Goal: Task Accomplishment & Management: Manage account settings

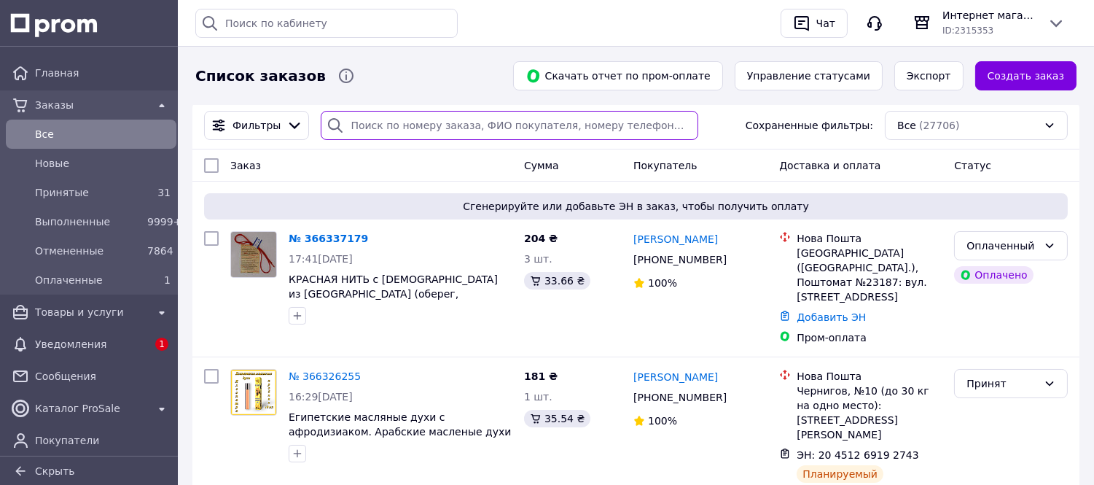
click at [353, 121] on input "search" at bounding box center [510, 125] width 378 height 29
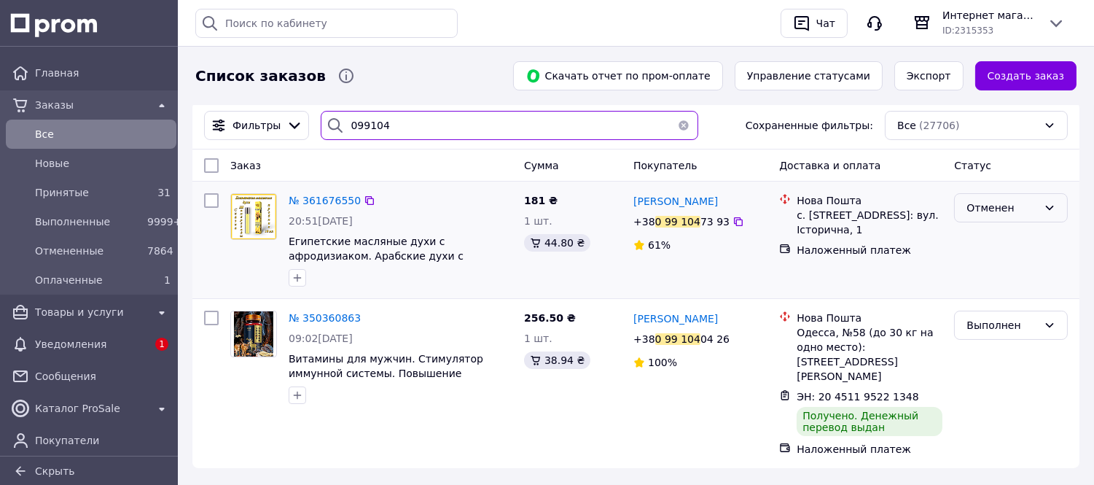
type input "099104"
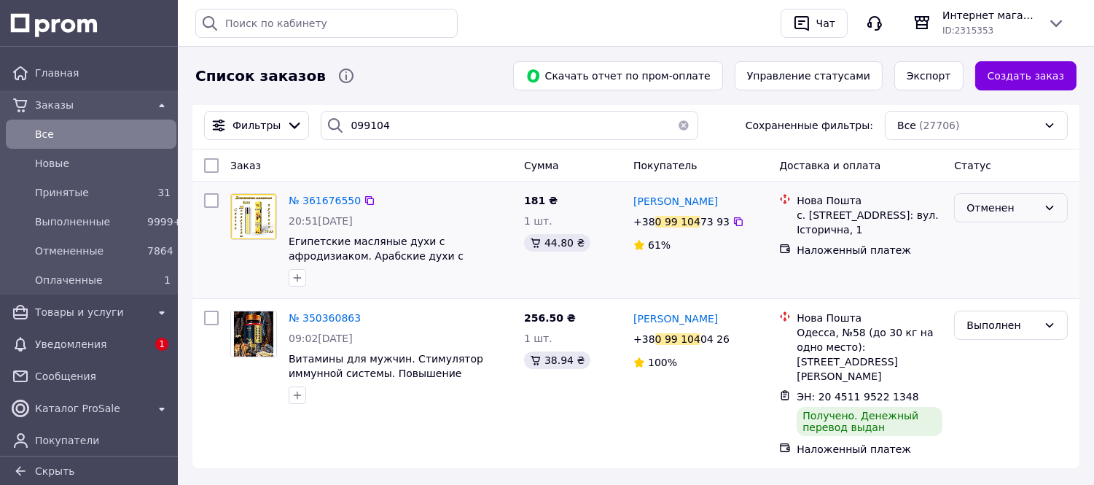
click at [1048, 210] on icon at bounding box center [1050, 208] width 12 height 12
click at [688, 205] on span "[PERSON_NAME]" at bounding box center [676, 201] width 85 height 12
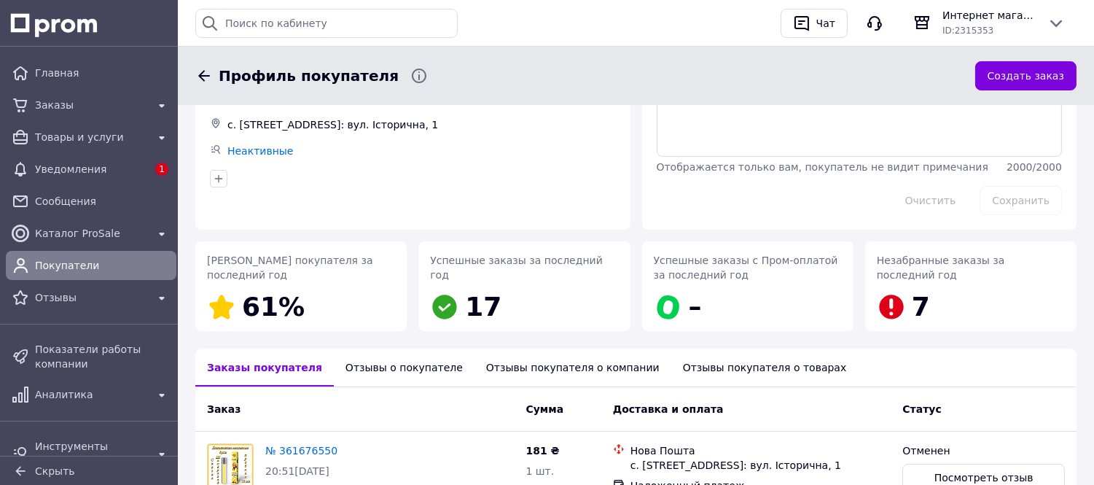
scroll to position [59, 0]
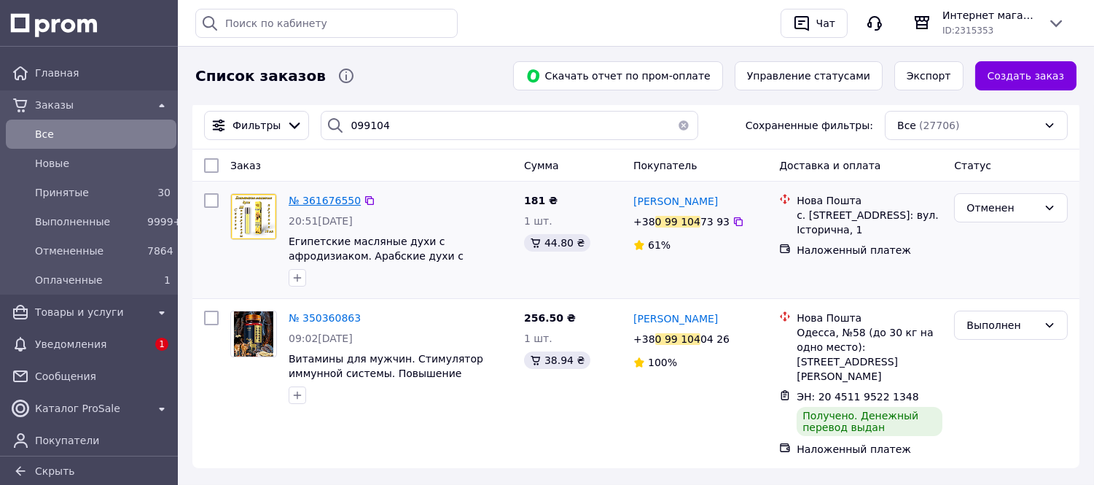
click at [316, 201] on span "№ 361676550" at bounding box center [325, 201] width 72 height 12
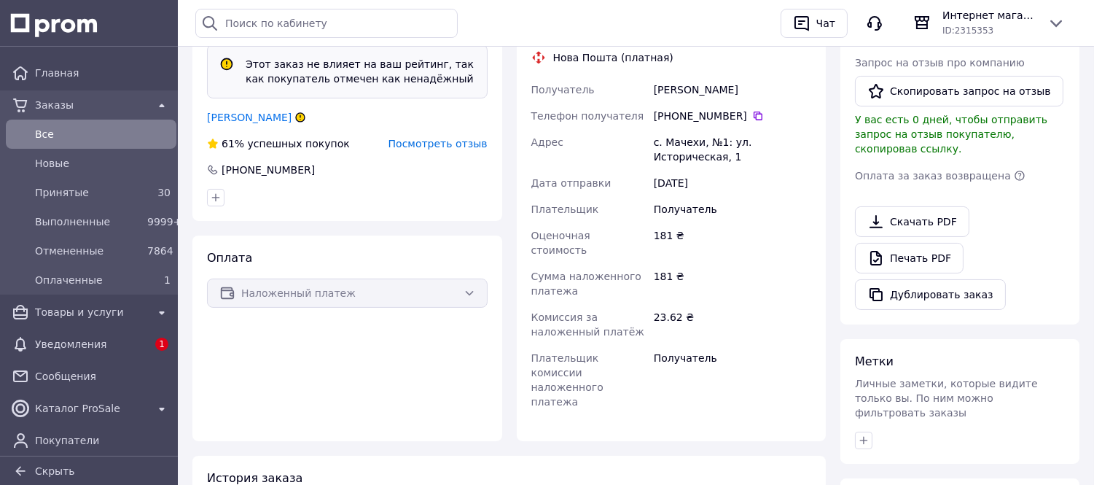
scroll to position [516, 0]
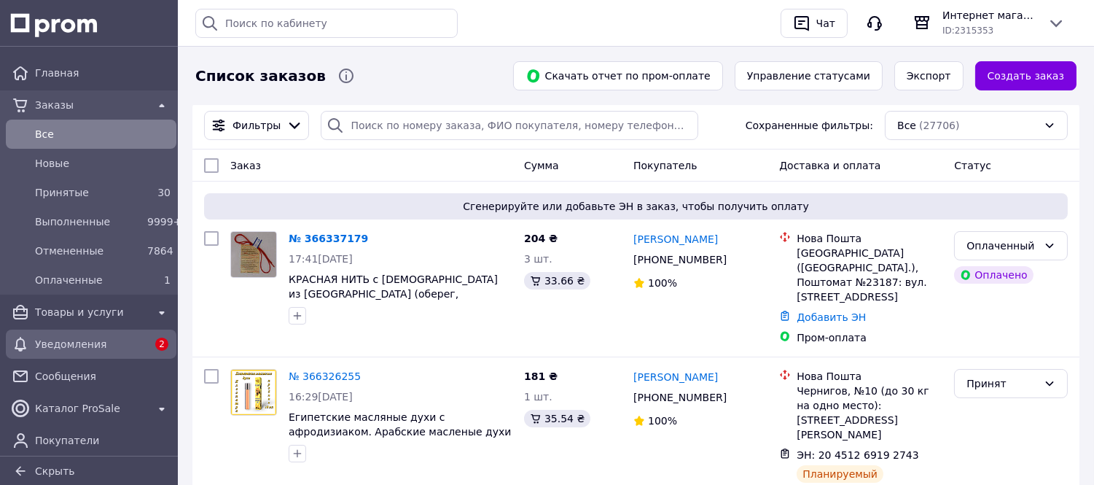
click at [81, 343] on span "Уведомления" at bounding box center [91, 344] width 112 height 15
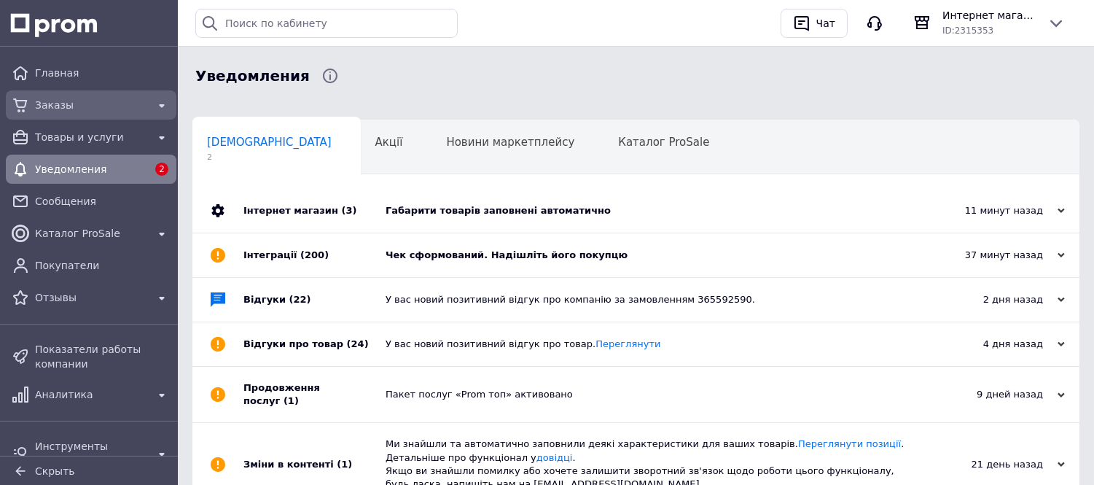
click at [59, 105] on span "Заказы" at bounding box center [91, 105] width 112 height 15
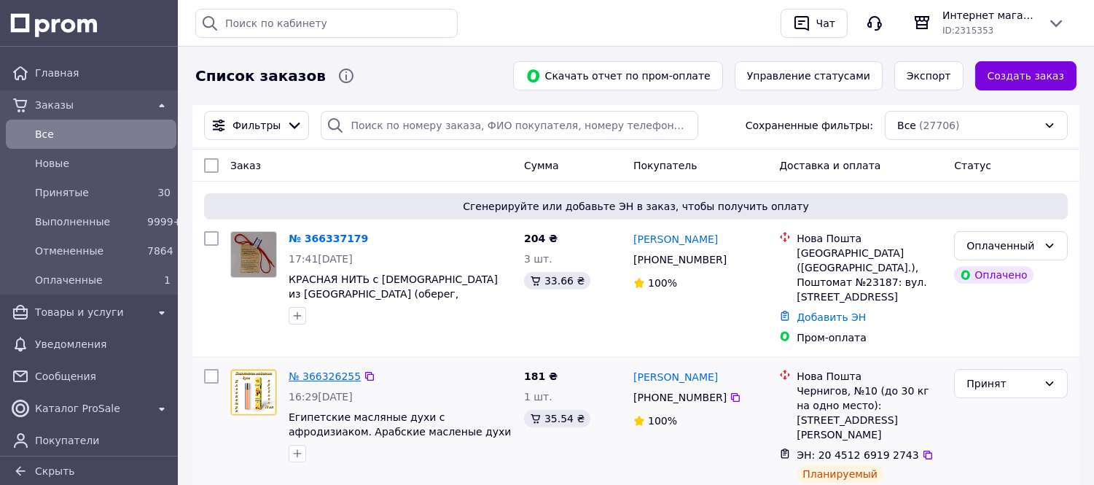
click at [332, 370] on link "№ 366326255" at bounding box center [325, 376] width 72 height 12
click at [328, 236] on link "№ 366337179" at bounding box center [328, 239] width 79 height 12
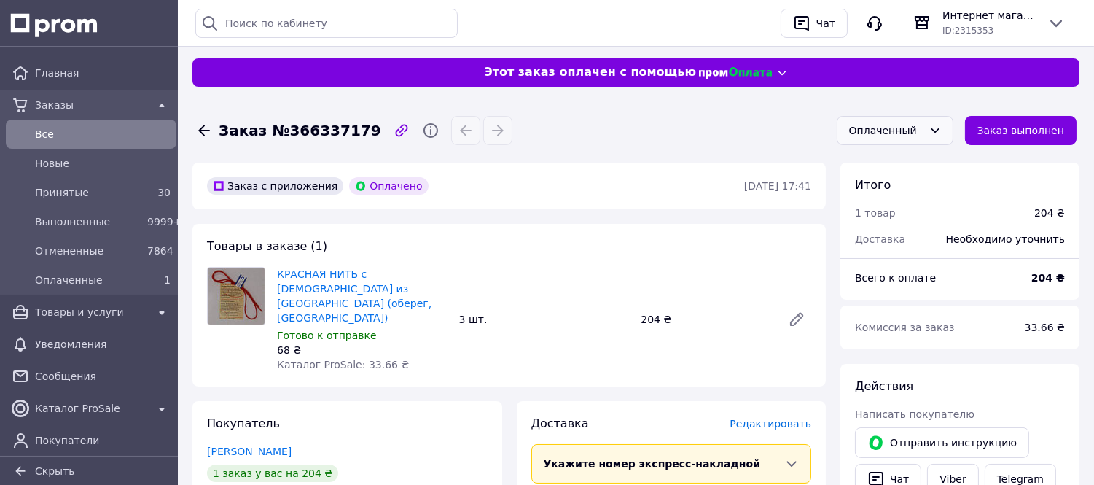
click at [941, 132] on icon at bounding box center [936, 131] width 12 height 12
click at [881, 159] on li "Принят" at bounding box center [904, 162] width 115 height 26
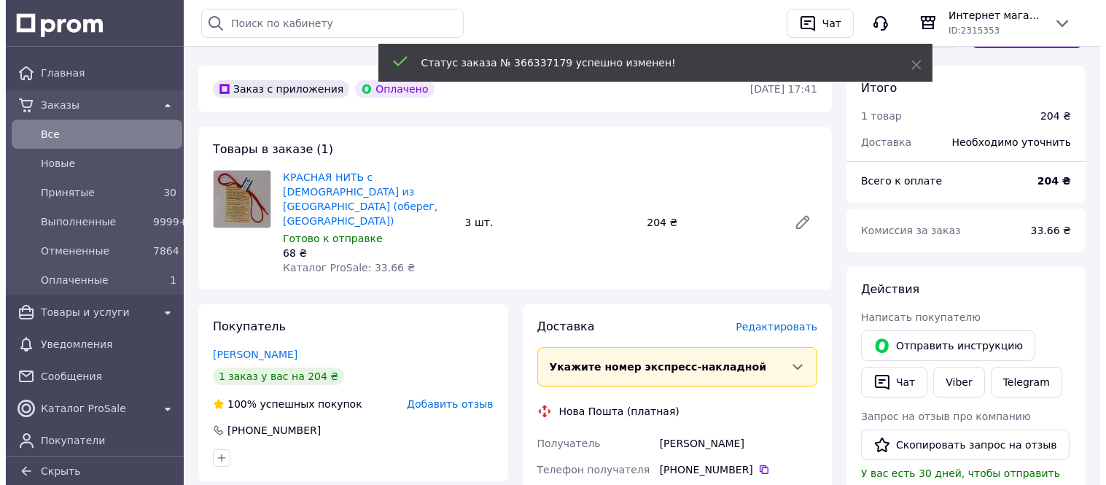
scroll to position [129, 0]
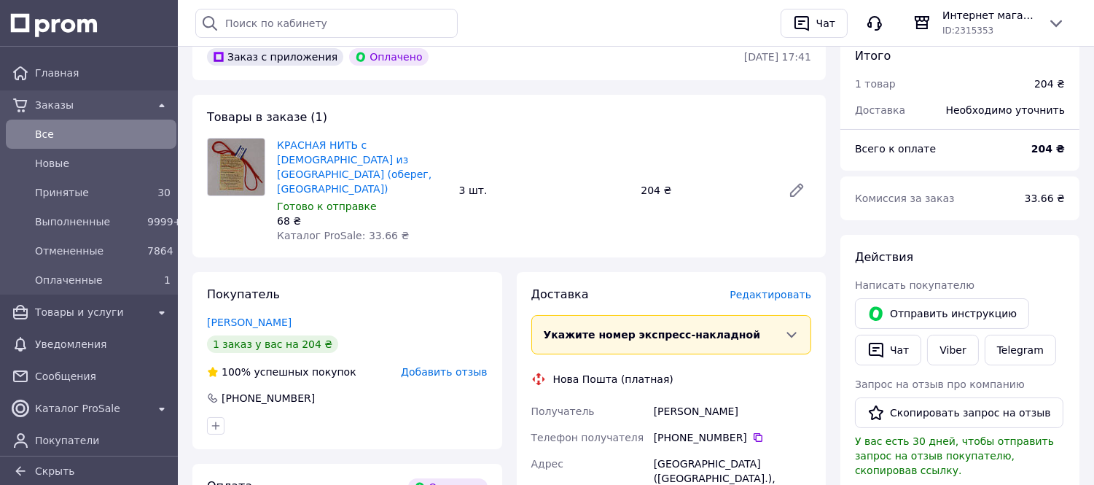
click at [771, 289] on span "Редактировать" at bounding box center [771, 295] width 82 height 12
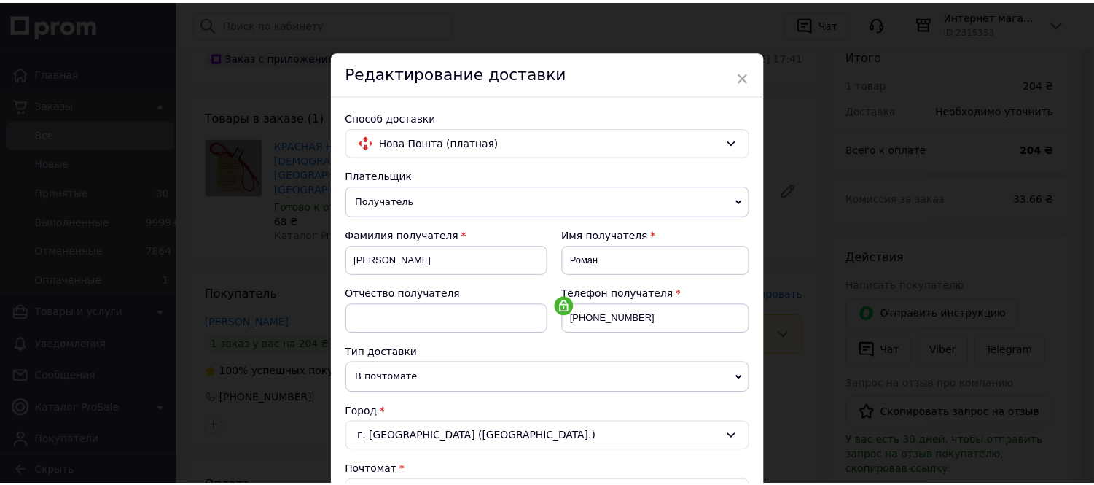
scroll to position [424, 0]
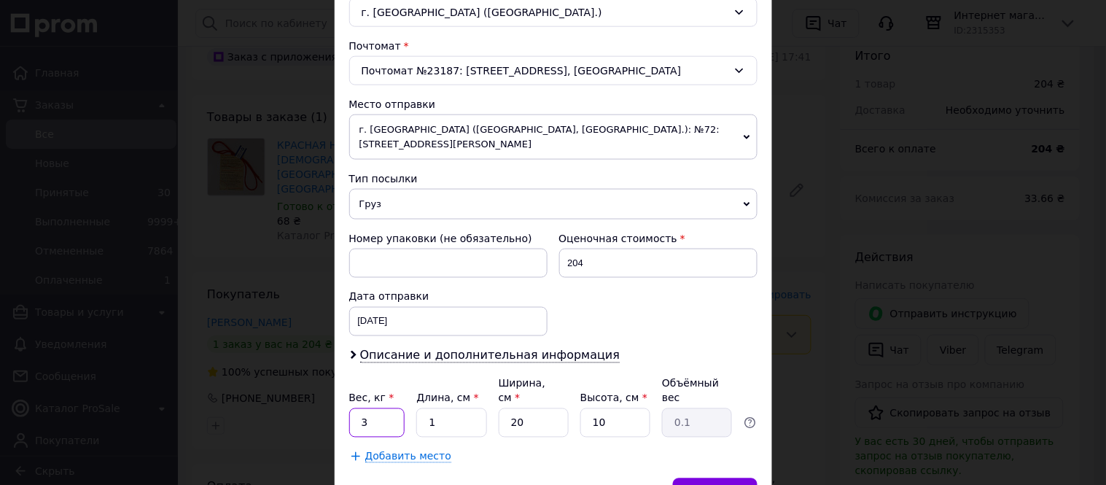
click at [382, 408] on input "3" at bounding box center [377, 422] width 56 height 29
type input "1"
click at [708, 484] on span "Сохранить" at bounding box center [714, 492] width 53 height 11
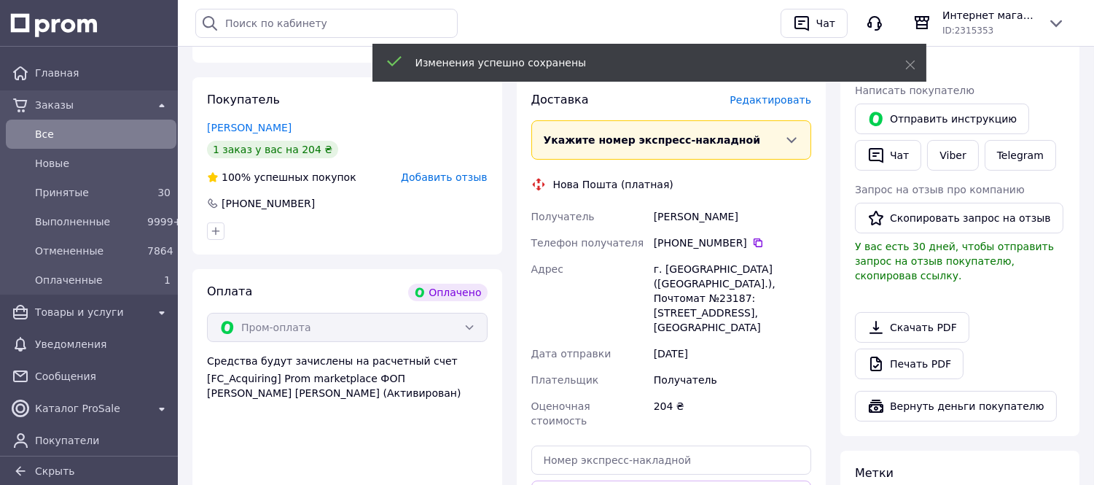
scroll to position [356, 0]
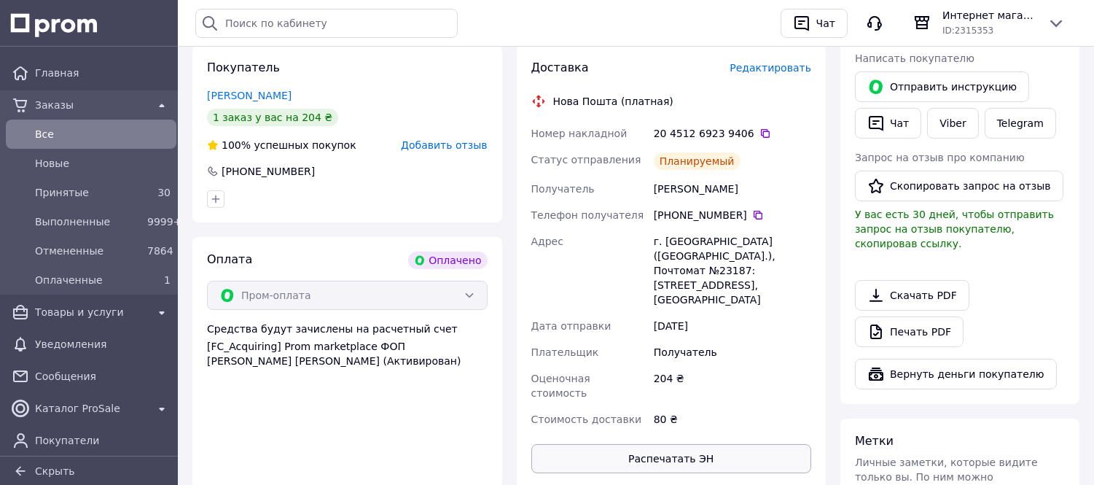
click at [684, 444] on button "Распечатать ЭН" at bounding box center [672, 458] width 281 height 29
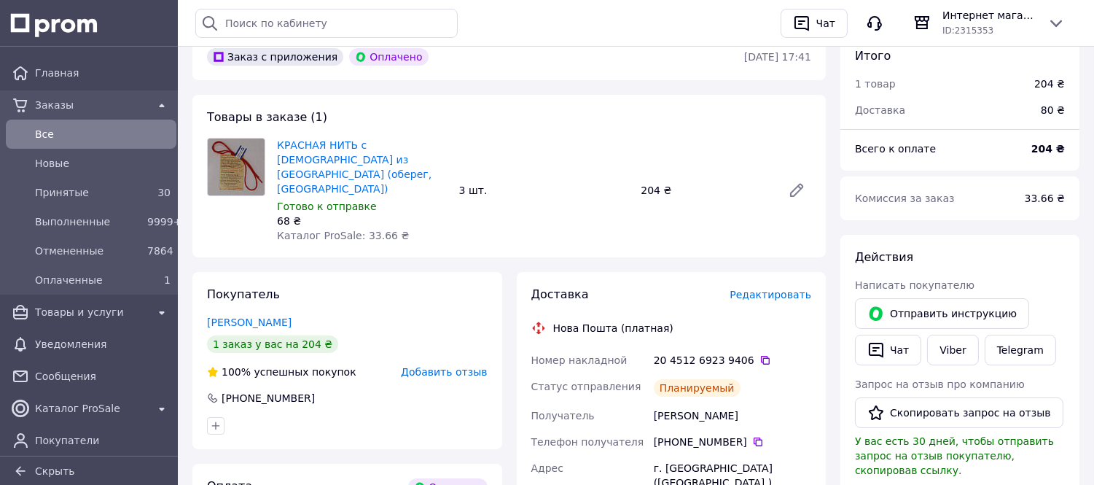
scroll to position [162, 0]
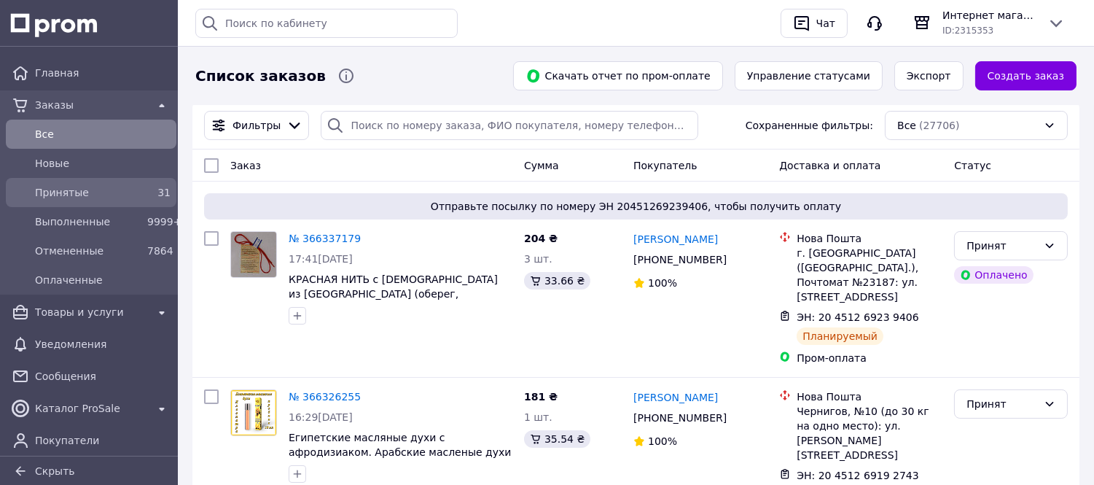
click at [55, 187] on span "Принятые" at bounding box center [88, 192] width 106 height 15
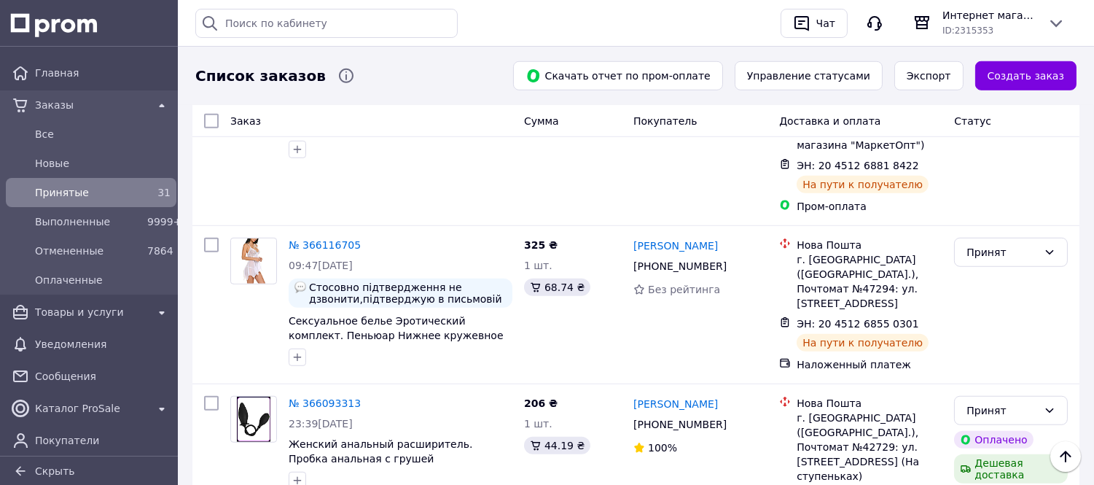
scroll to position [2110, 0]
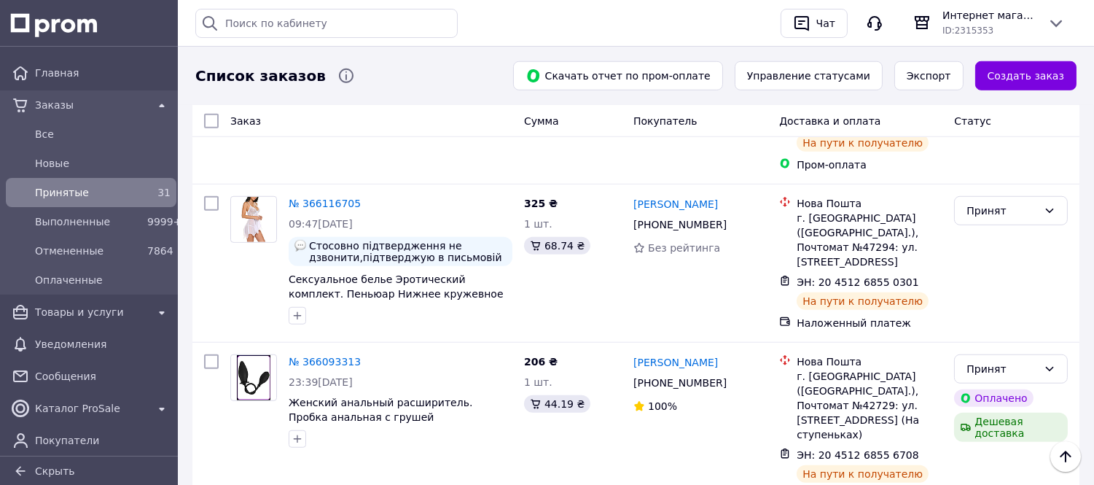
click at [996, 279] on li "Выполнен" at bounding box center [1012, 284] width 112 height 26
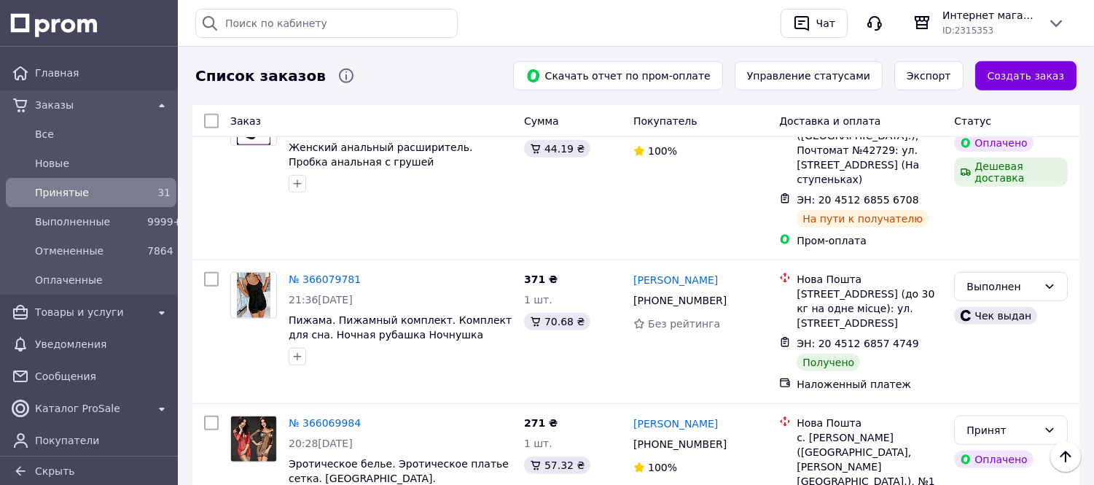
scroll to position [2381, 0]
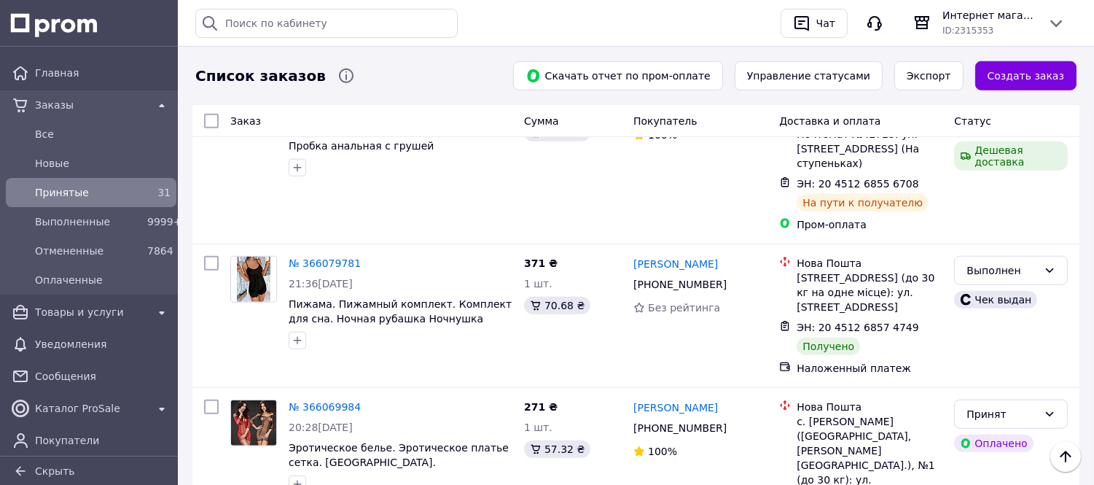
click at [992, 300] on li "Выполнен" at bounding box center [1012, 300] width 112 height 26
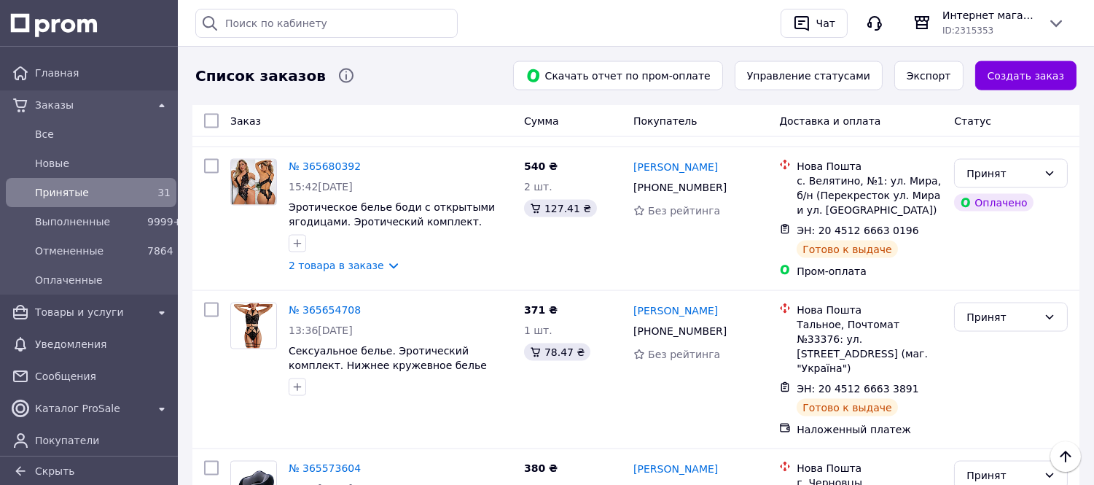
scroll to position [4154, 0]
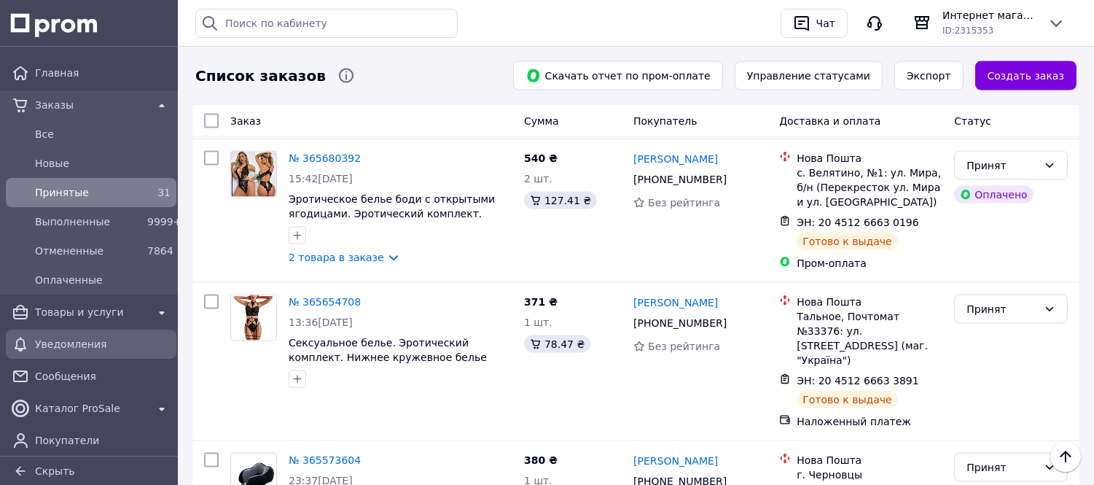
click at [78, 339] on span "Уведомления" at bounding box center [103, 344] width 136 height 15
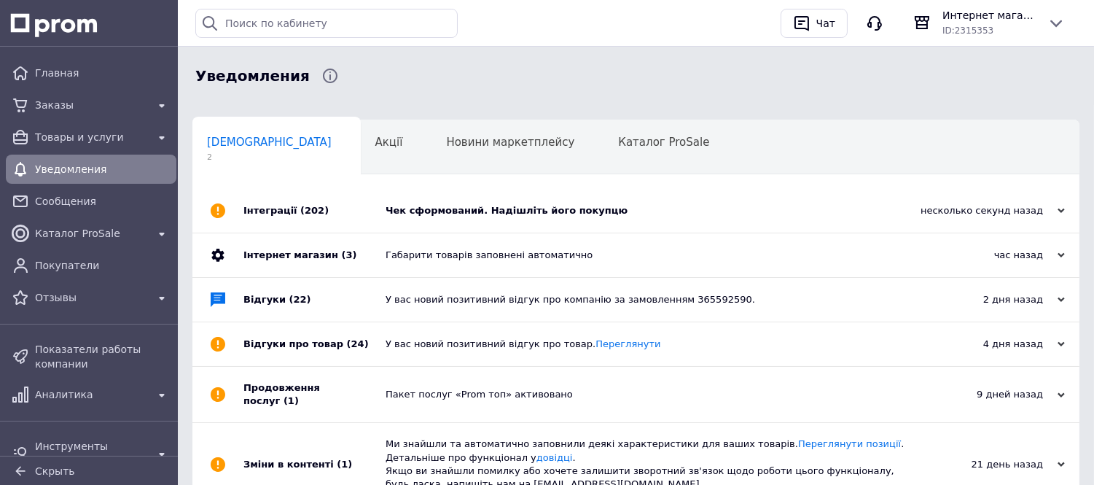
click at [490, 200] on div "Чек сформований. Надішліть його покупцю" at bounding box center [653, 211] width 534 height 44
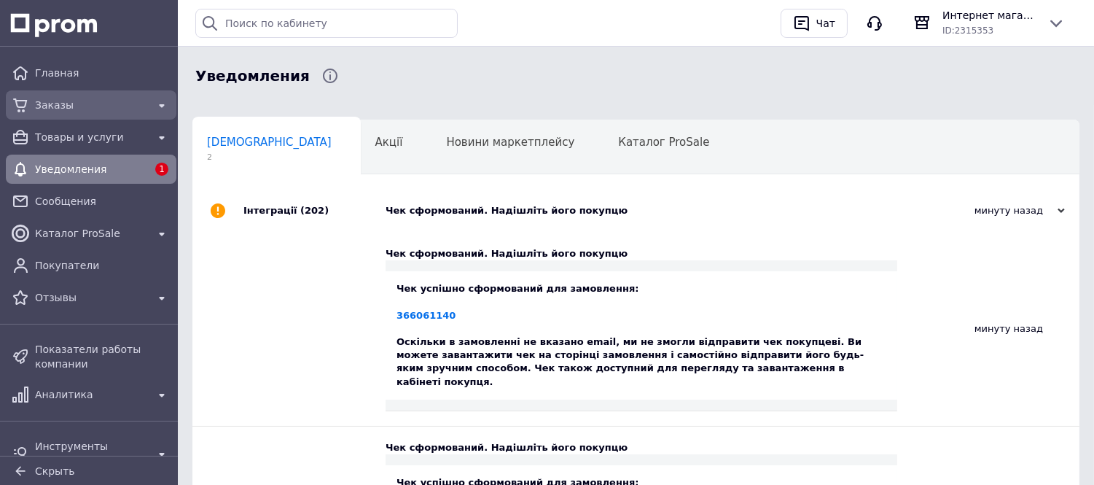
click at [39, 103] on span "Заказы" at bounding box center [91, 105] width 112 height 15
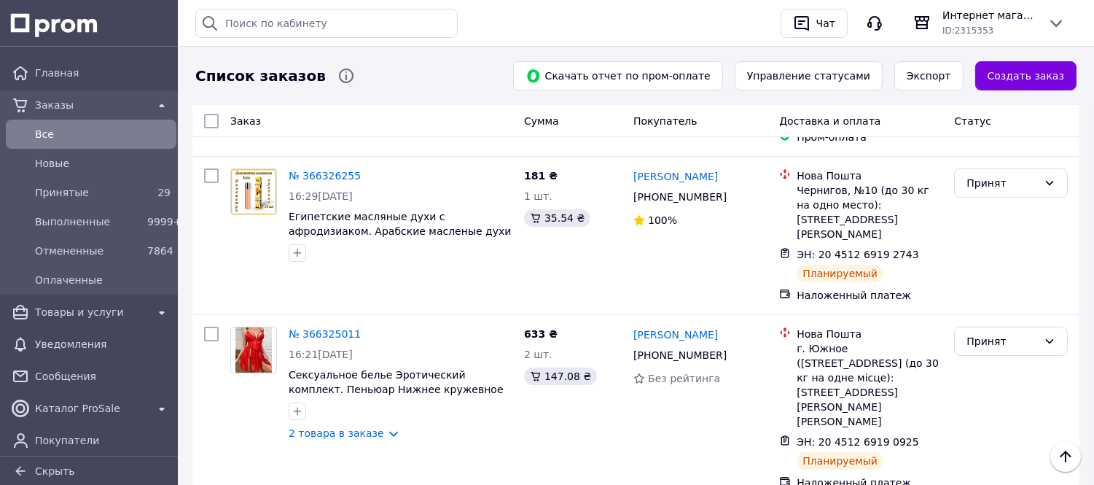
scroll to position [249, 0]
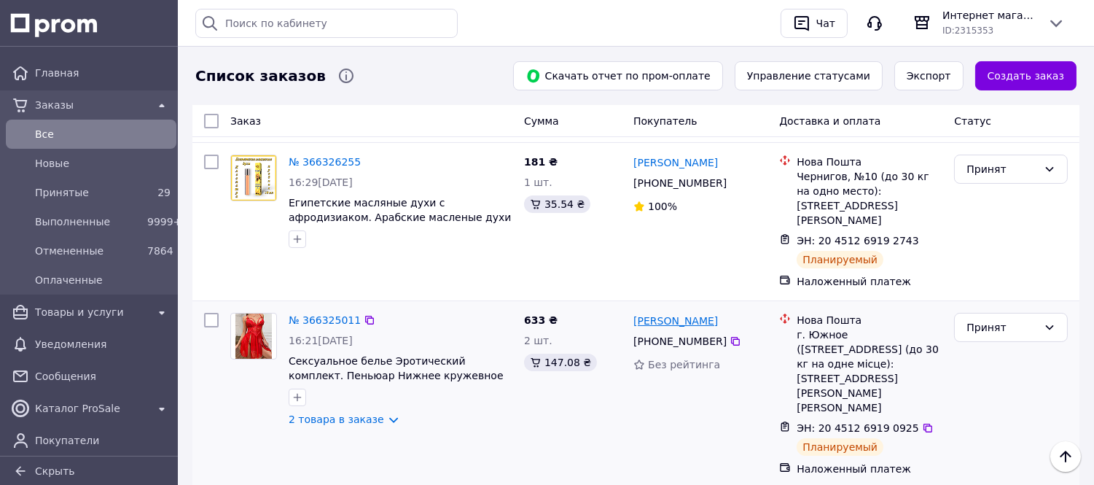
click at [654, 314] on link "[PERSON_NAME]" at bounding box center [676, 321] width 85 height 15
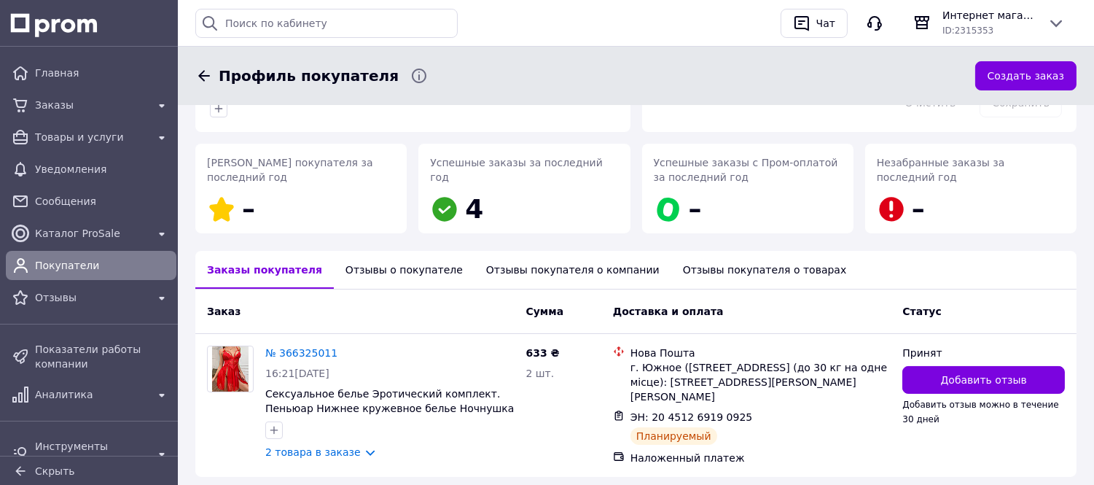
scroll to position [221, 0]
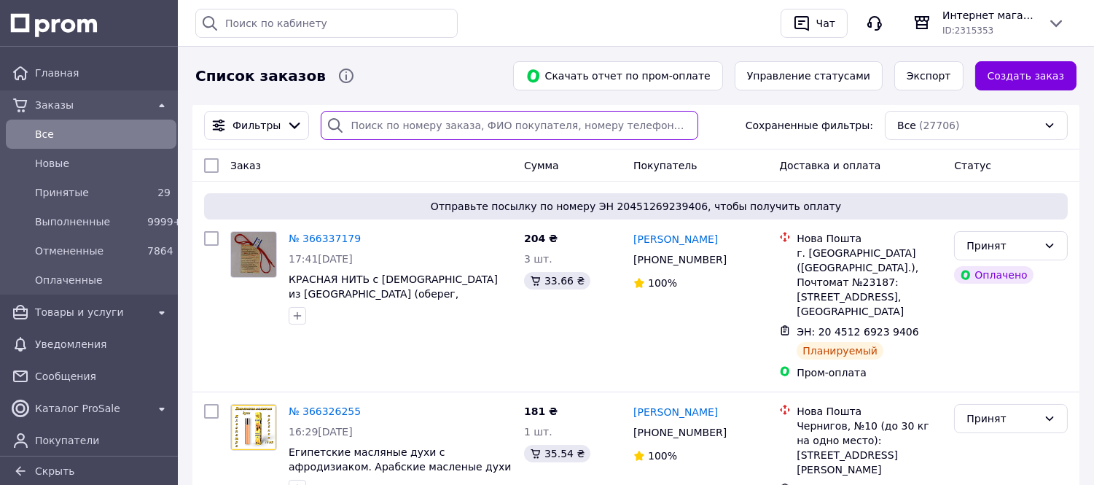
click at [421, 120] on input "search" at bounding box center [510, 125] width 378 height 29
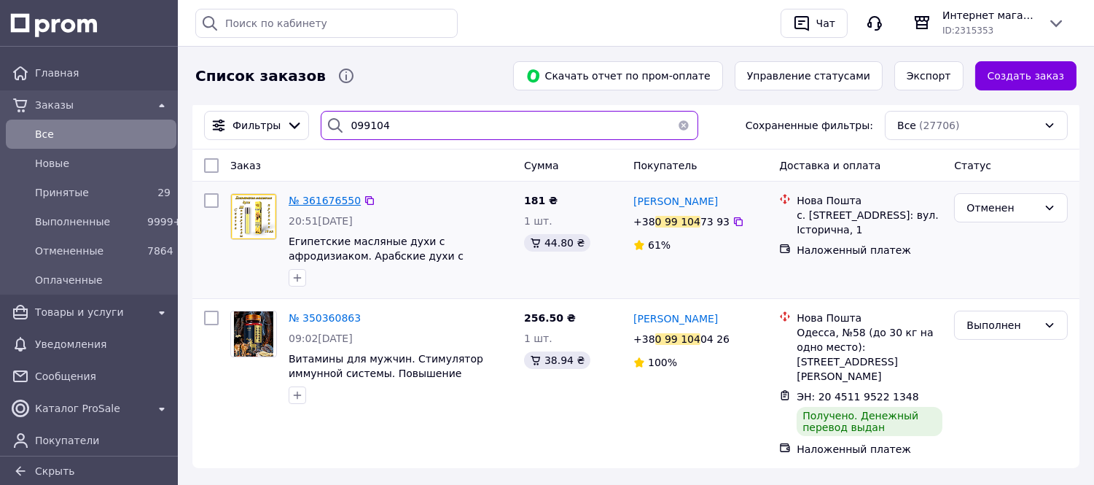
type input "099104"
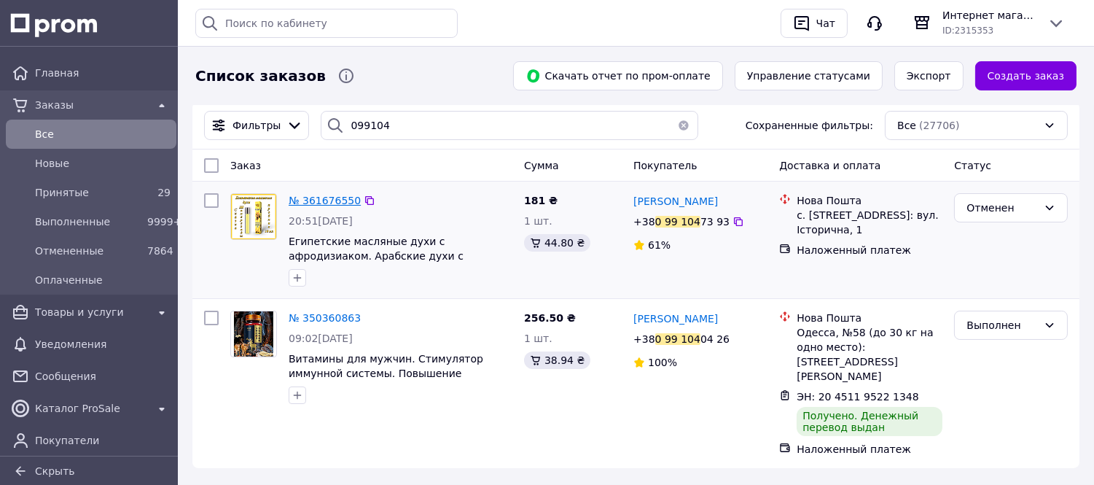
click at [337, 203] on span "№ 361676550" at bounding box center [325, 201] width 72 height 12
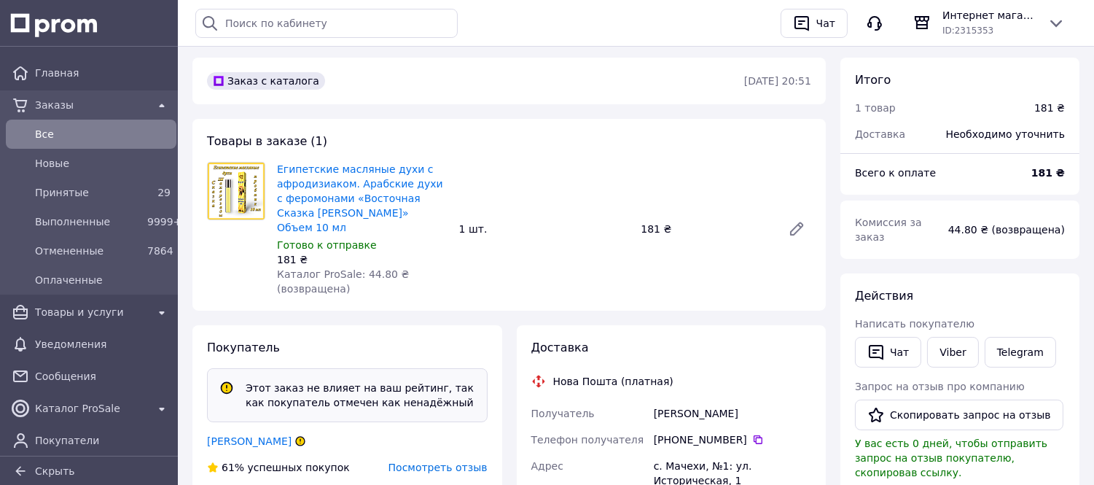
scroll to position [129, 0]
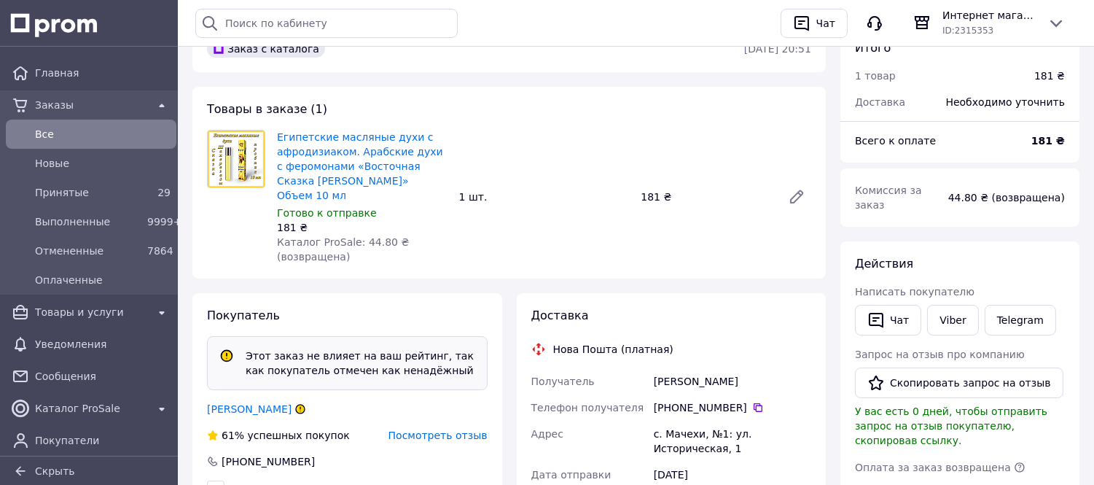
click at [307, 428] on div "61% успешных покупок" at bounding box center [278, 435] width 143 height 15
click at [260, 403] on link "[PERSON_NAME]" at bounding box center [249, 409] width 85 height 12
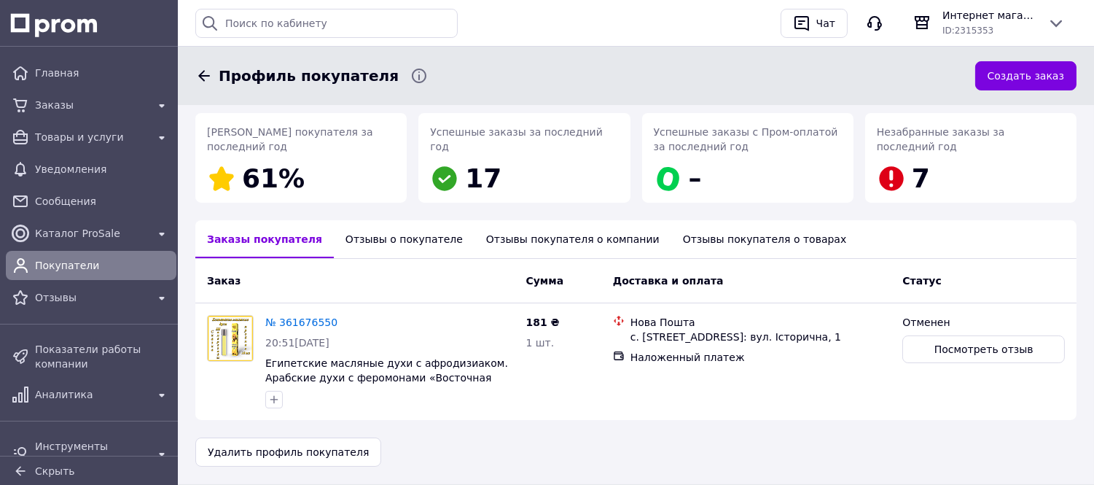
scroll to position [222, 0]
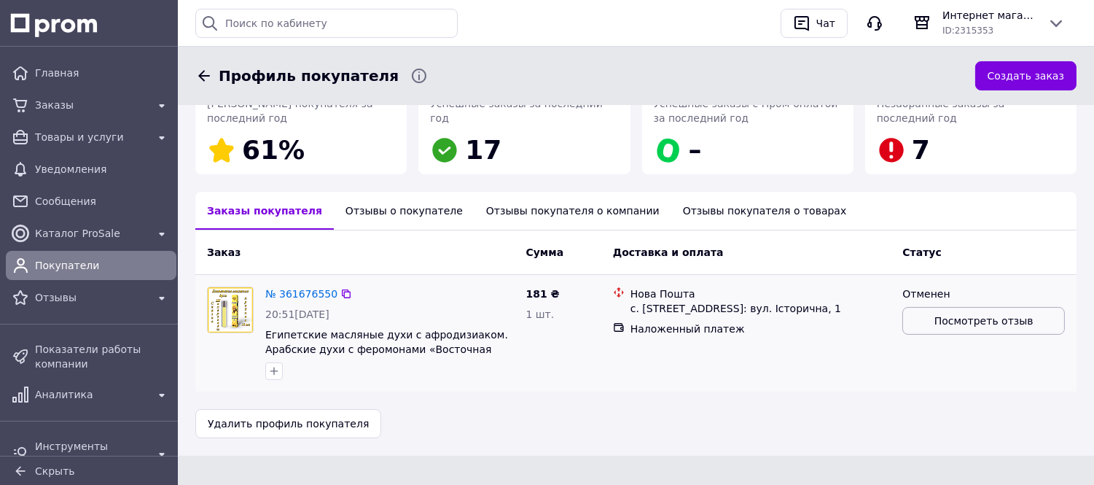
click at [984, 314] on span "Посмотреть отзыв" at bounding box center [984, 321] width 99 height 15
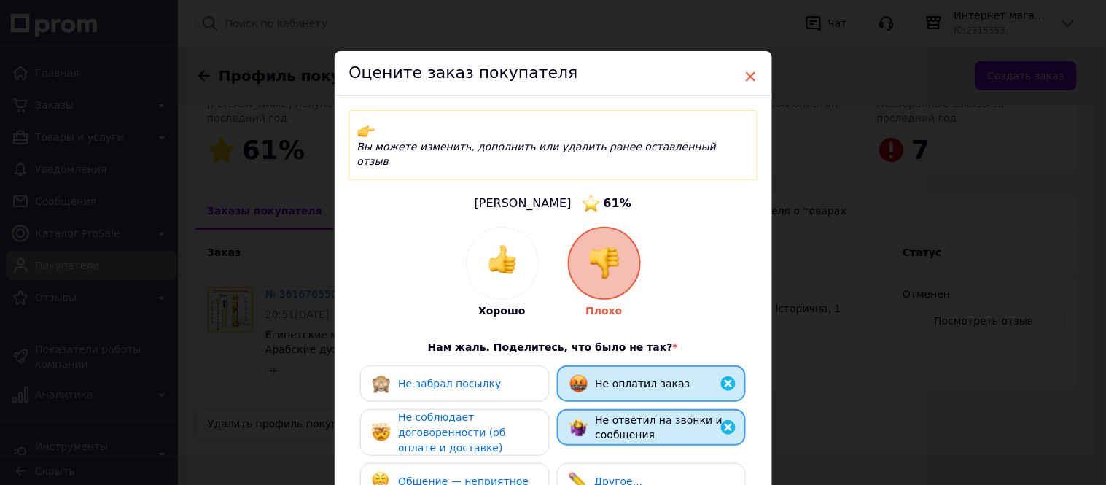
click at [752, 76] on span "×" at bounding box center [750, 76] width 13 height 25
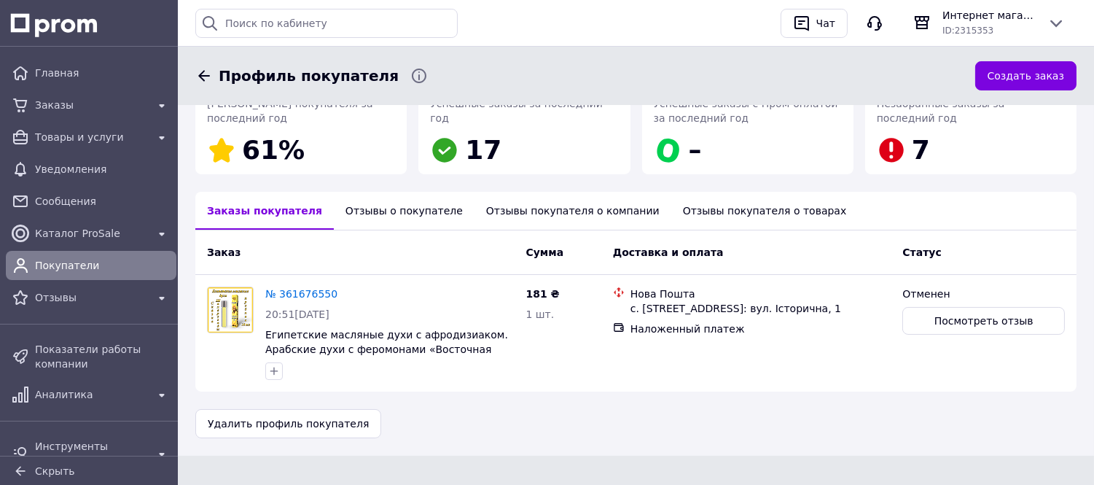
scroll to position [0, 0]
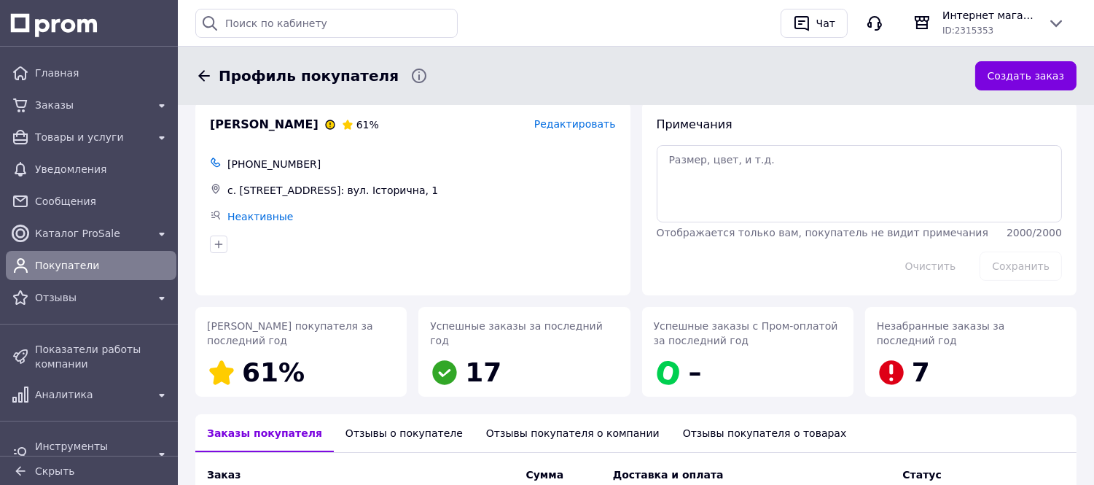
click at [198, 78] on icon at bounding box center [203, 75] width 17 height 17
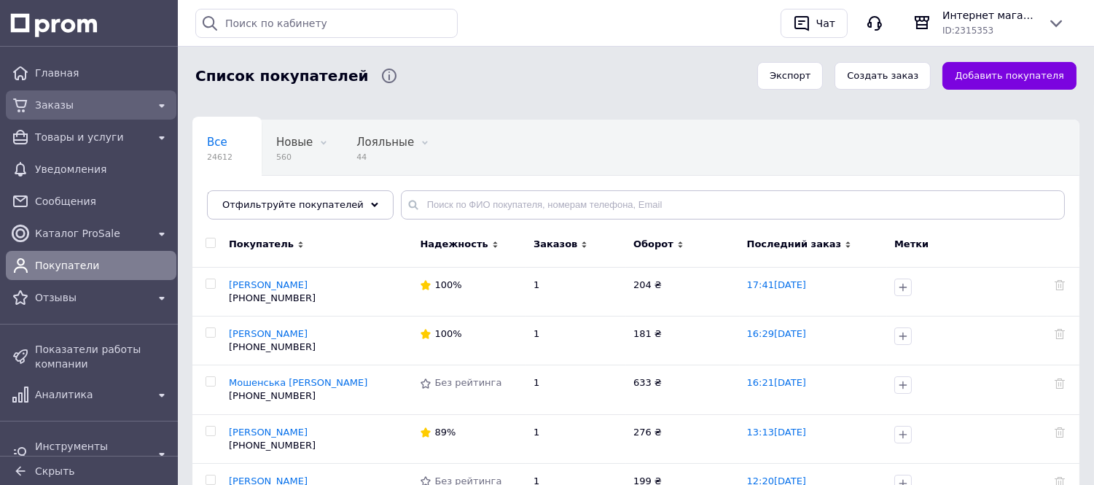
click at [52, 99] on span "Заказы" at bounding box center [91, 105] width 112 height 15
